Goal: Check status: Check status

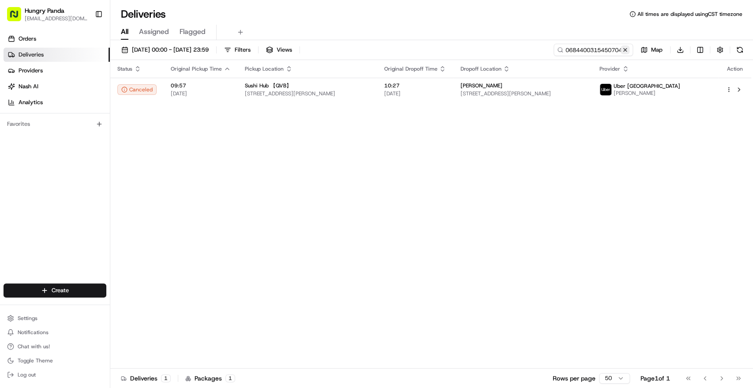
click at [627, 50] on button at bounding box center [624, 49] width 9 height 9
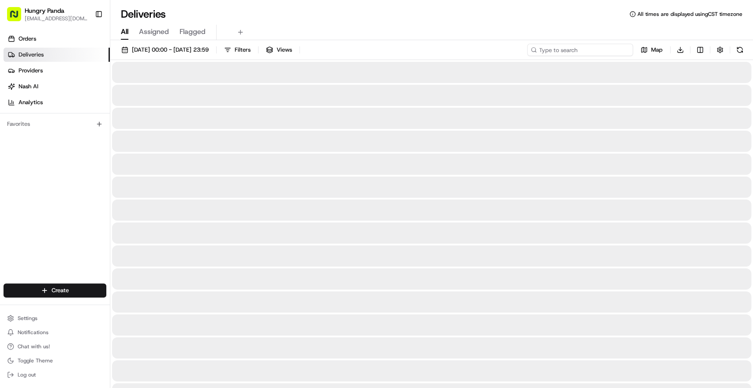
click at [600, 46] on input at bounding box center [580, 50] width 106 height 12
paste input "7685412715454777381487"
type input "7685412715454777381487"
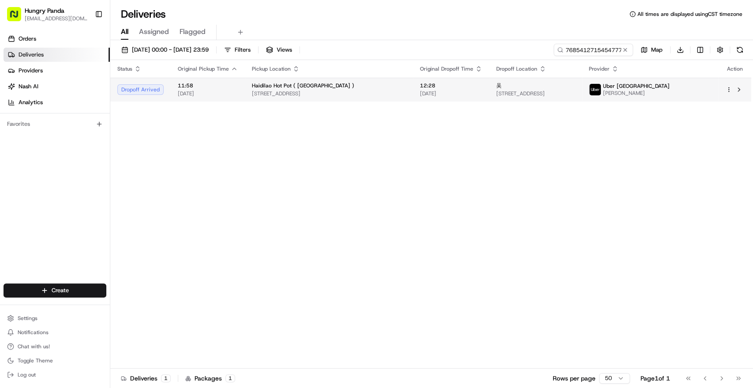
click at [329, 90] on span "[STREET_ADDRESS]" at bounding box center [329, 93] width 154 height 7
drag, startPoint x: 350, startPoint y: 139, endPoint x: 559, endPoint y: 126, distance: 208.5
click at [511, 78] on td "吴 [STREET_ADDRESS]" at bounding box center [535, 90] width 92 height 24
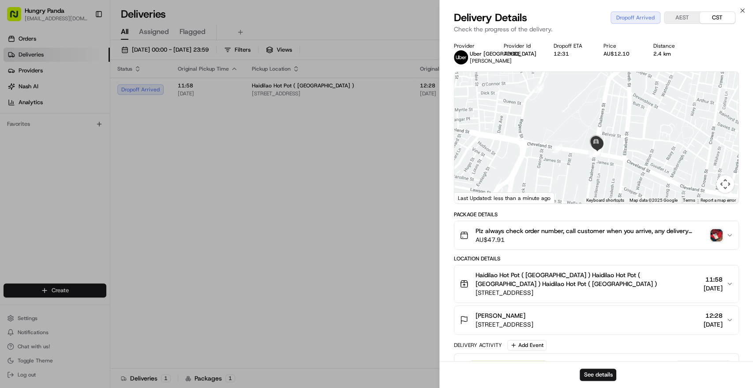
drag, startPoint x: 600, startPoint y: 163, endPoint x: 575, endPoint y: 111, distance: 58.2
click at [575, 111] on div at bounding box center [596, 137] width 284 height 131
